Goal: Task Accomplishment & Management: Use online tool/utility

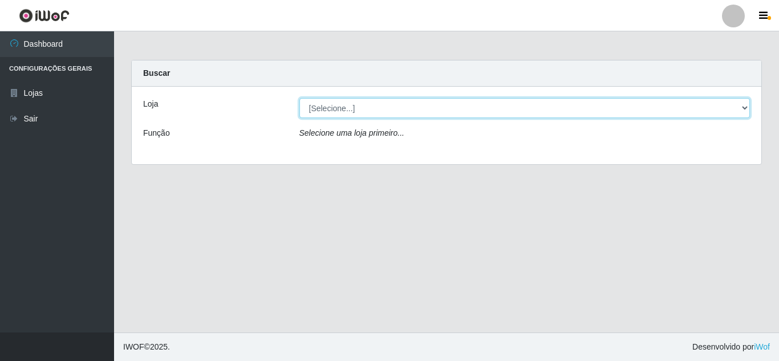
click at [743, 107] on select "[Selecione...] Rede Compras Supermercados - LOJA 5" at bounding box center [524, 108] width 451 height 20
select select "397"
click at [299, 98] on select "[Selecione...] Rede Compras Supermercados - LOJA 5" at bounding box center [524, 108] width 451 height 20
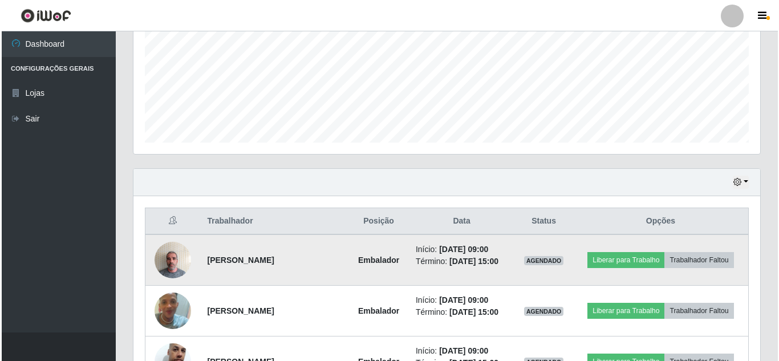
scroll to position [285, 0]
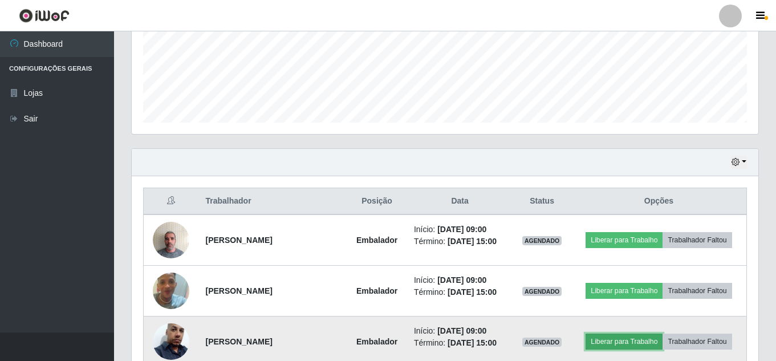
click at [624, 340] on button "Liberar para Trabalho" at bounding box center [624, 342] width 77 height 16
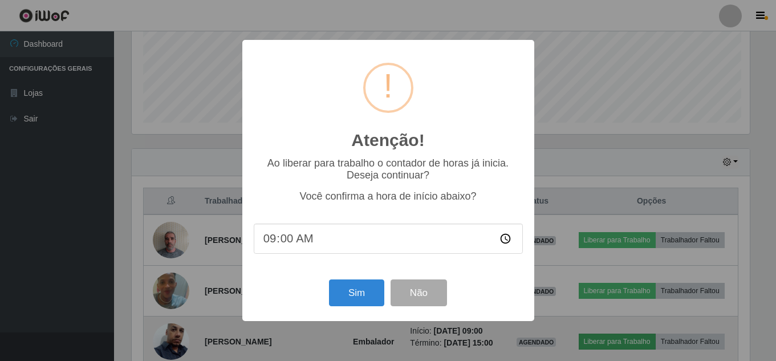
scroll to position [237, 621]
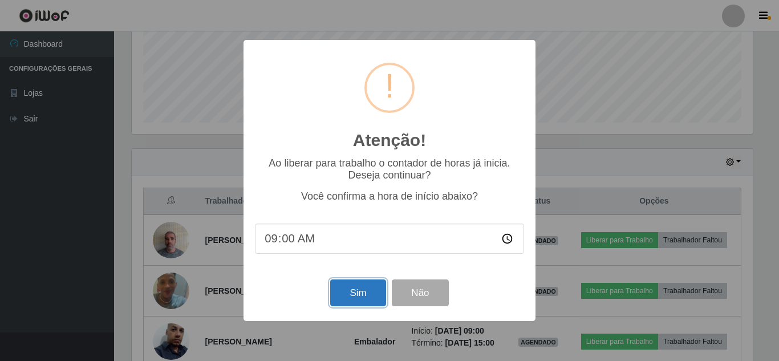
click at [366, 300] on button "Sim" at bounding box center [357, 292] width 55 height 27
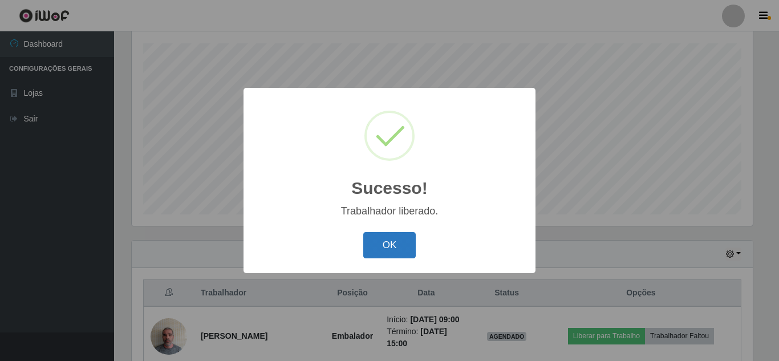
click at [389, 246] on button "OK" at bounding box center [389, 245] width 53 height 27
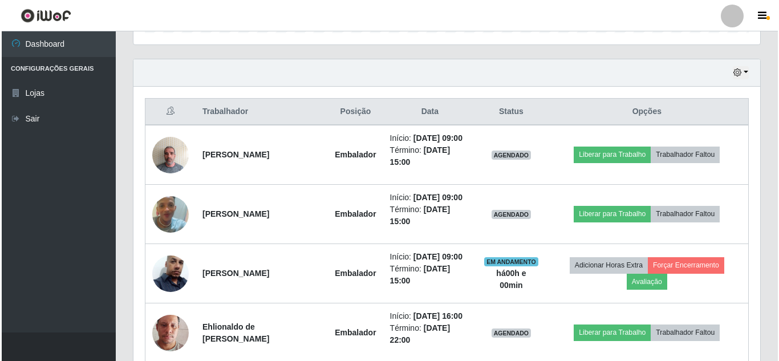
scroll to position [421, 0]
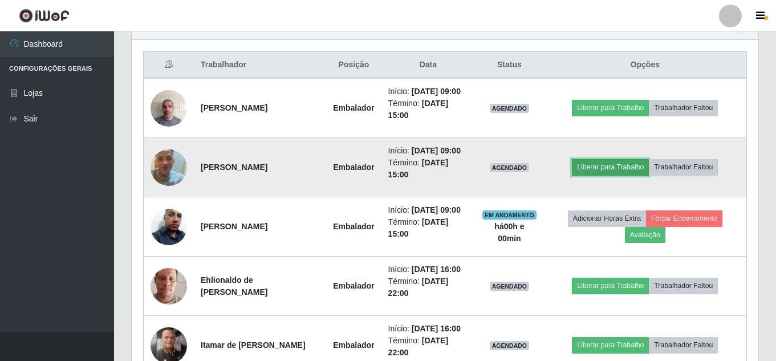
click at [617, 171] on button "Liberar para Trabalho" at bounding box center [610, 167] width 77 height 16
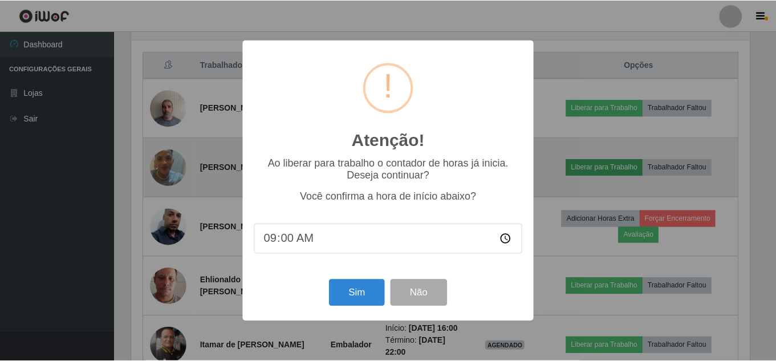
scroll to position [237, 621]
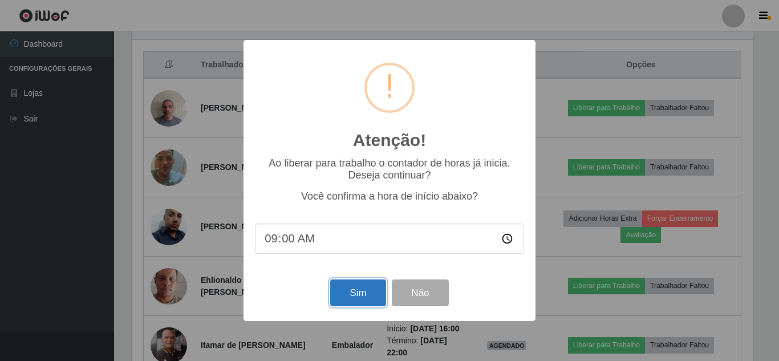
click at [365, 285] on button "Sim" at bounding box center [357, 292] width 55 height 27
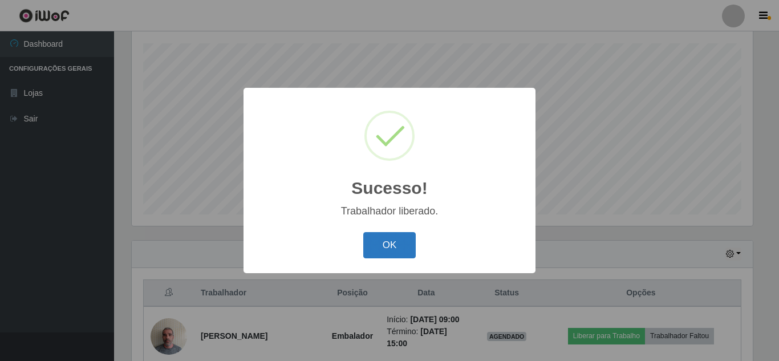
click at [386, 255] on button "OK" at bounding box center [389, 245] width 53 height 27
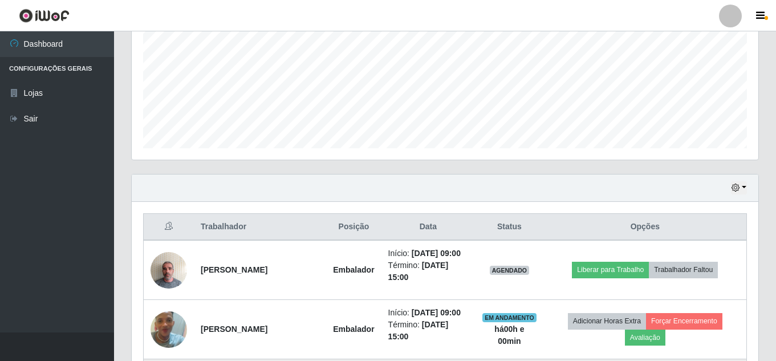
scroll to position [364, 0]
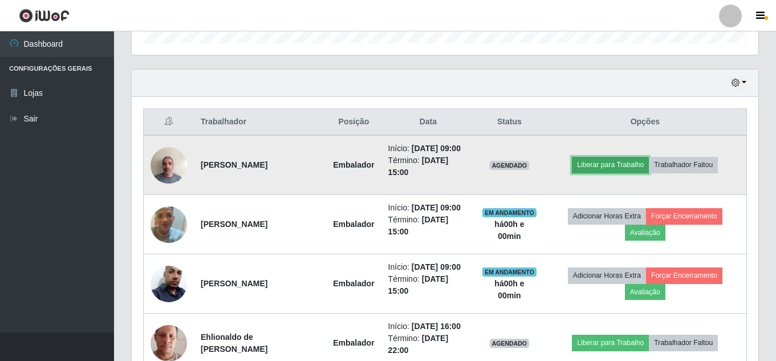
click at [595, 165] on button "Liberar para Trabalho" at bounding box center [610, 165] width 77 height 16
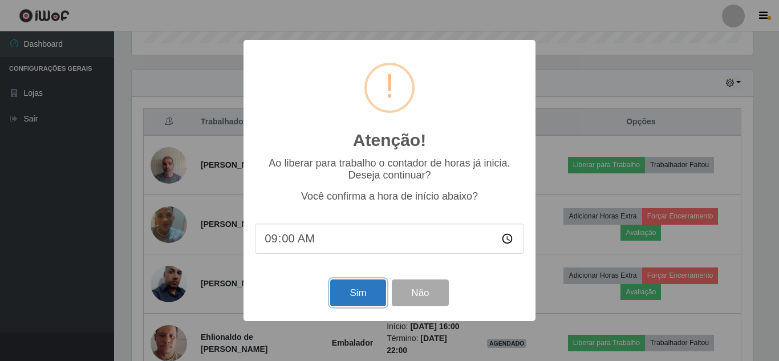
click at [367, 295] on button "Sim" at bounding box center [357, 292] width 55 height 27
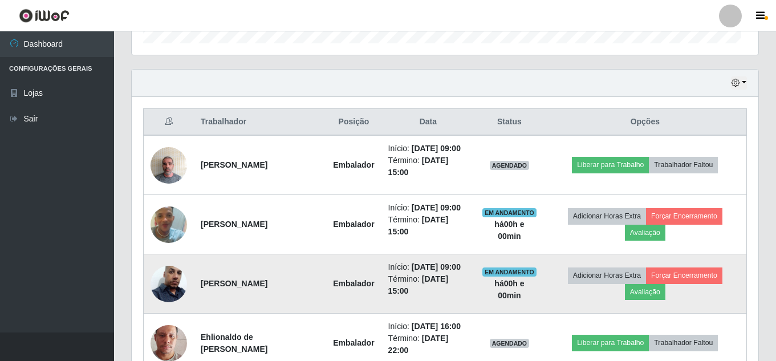
scroll to position [0, 0]
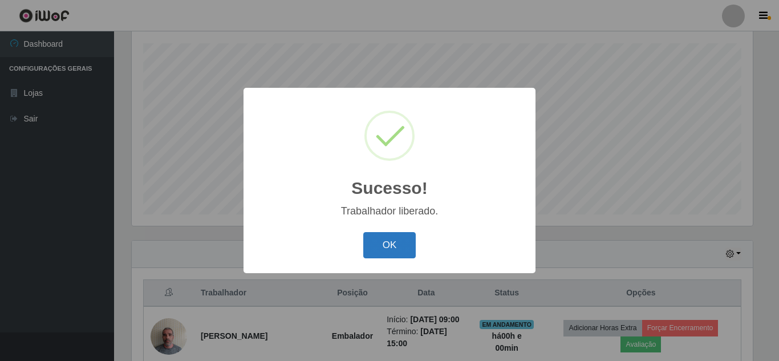
click at [396, 240] on button "OK" at bounding box center [389, 245] width 53 height 27
